Goal: Complete application form

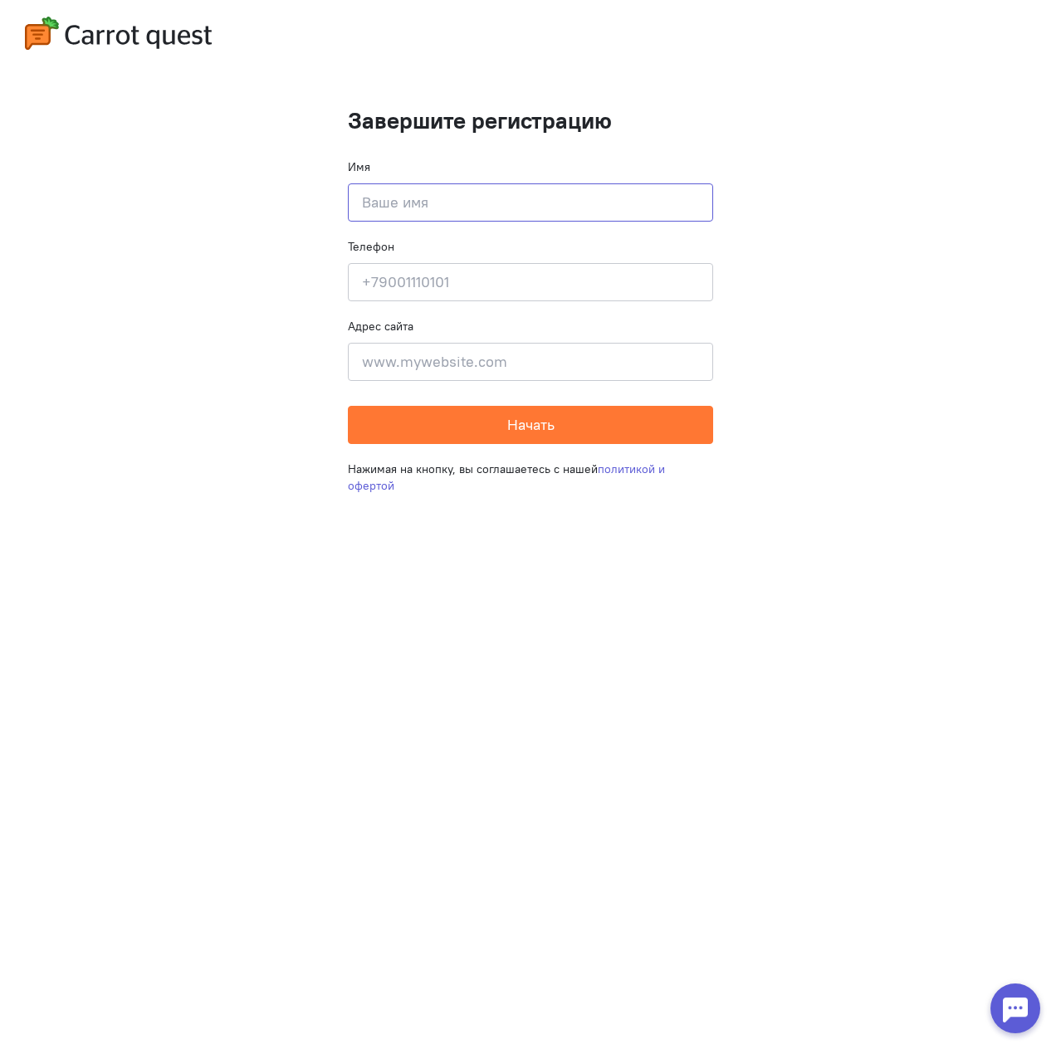
drag, startPoint x: 466, startPoint y: 212, endPoint x: 479, endPoint y: 212, distance: 12.4
click at [466, 212] on input at bounding box center [530, 202] width 365 height 38
click at [928, 374] on cq-completion-registration "Завершите регистрацию Имя Введите своё имя Телефон Введите свой телефон Адрес с…" at bounding box center [530, 527] width 1061 height 1054
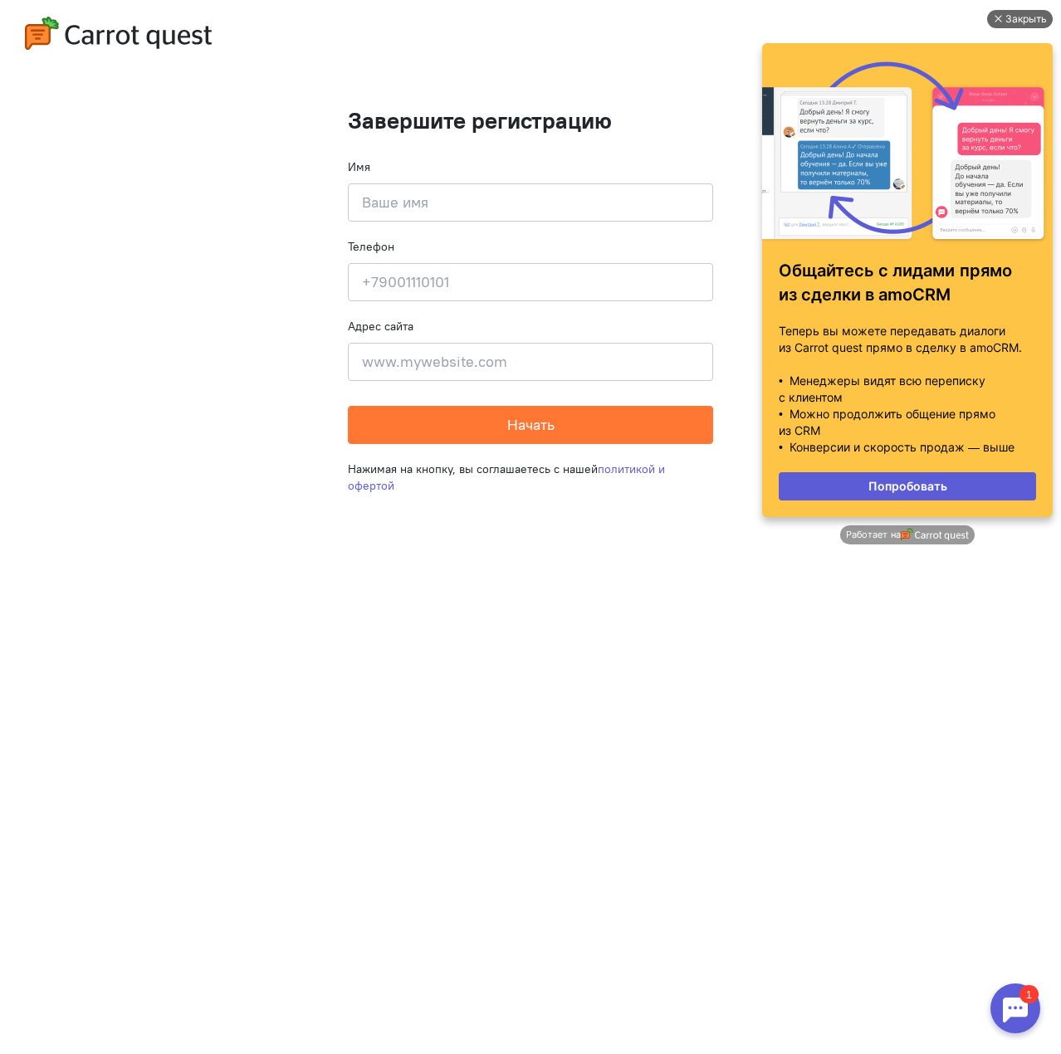
click at [1032, 20] on div "Закрыть" at bounding box center [1025, 19] width 41 height 18
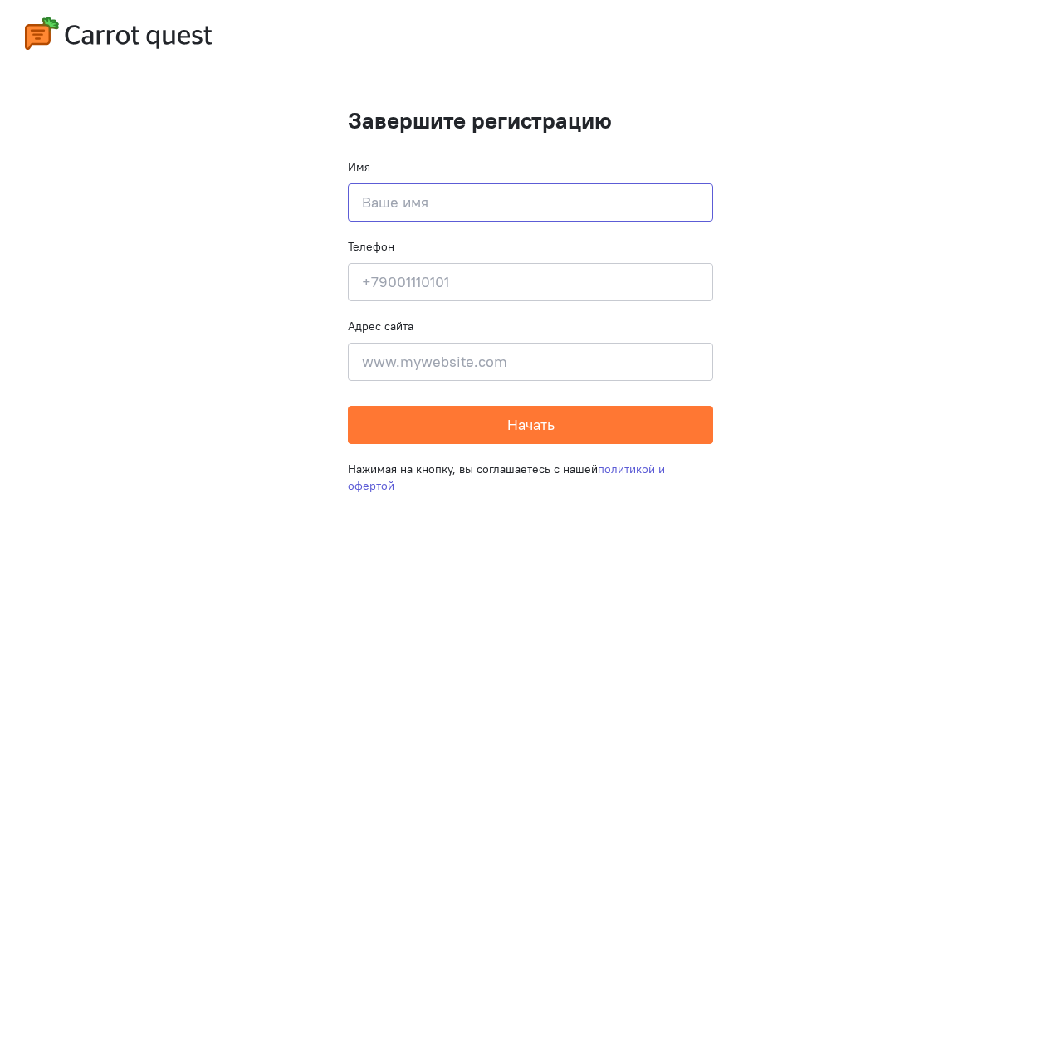
click at [484, 219] on input at bounding box center [530, 202] width 365 height 38
drag, startPoint x: 837, startPoint y: 203, endPoint x: 833, endPoint y: 213, distance: 10.5
click at [837, 203] on cq-completion-registration "Завершите регистрацию Имя Введите своё имя Телефон Введите свой телефон Адрес с…" at bounding box center [530, 527] width 1061 height 1054
